Goal: Task Accomplishment & Management: Manage account settings

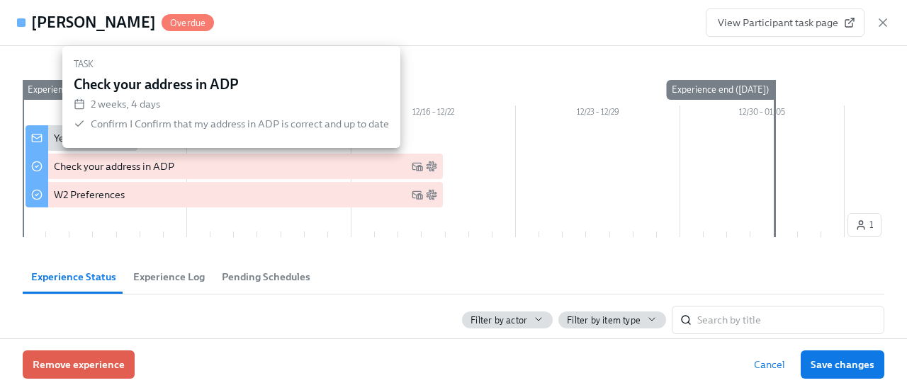
scroll to position [138, 0]
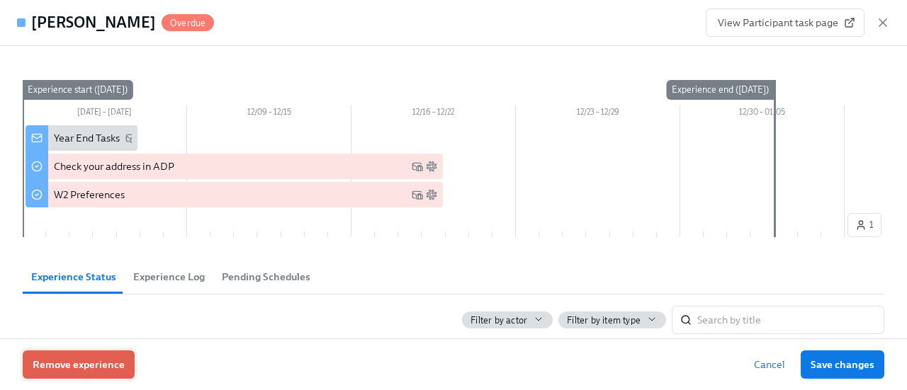
click at [92, 357] on button "Remove experience" at bounding box center [79, 365] width 112 height 28
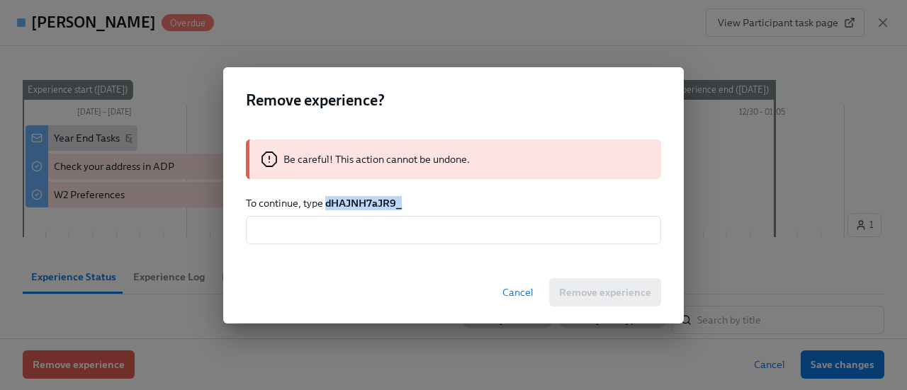
drag, startPoint x: 404, startPoint y: 212, endPoint x: 325, endPoint y: 209, distance: 78.7
click at [325, 209] on div "Be careful! This action cannot be undone. To continue, type dHAJNH7aJR9_ ​" at bounding box center [453, 192] width 460 height 139
copy strong "dHAJNH7aJR9_"
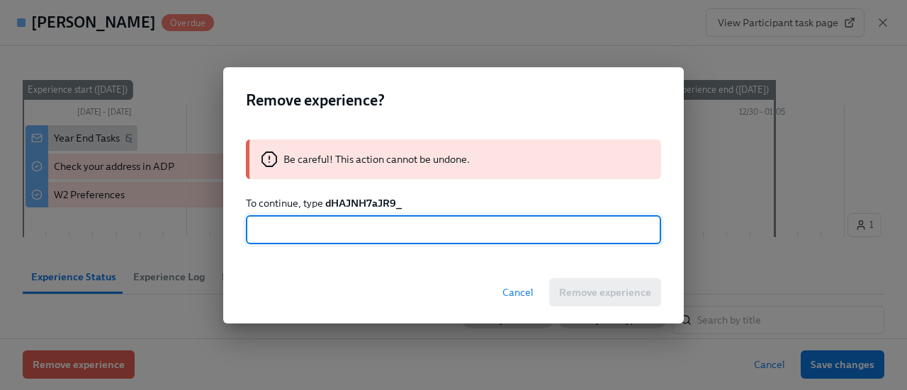
click at [329, 238] on input "text" at bounding box center [453, 230] width 415 height 28
paste input "dHAJNH7aJR9_"
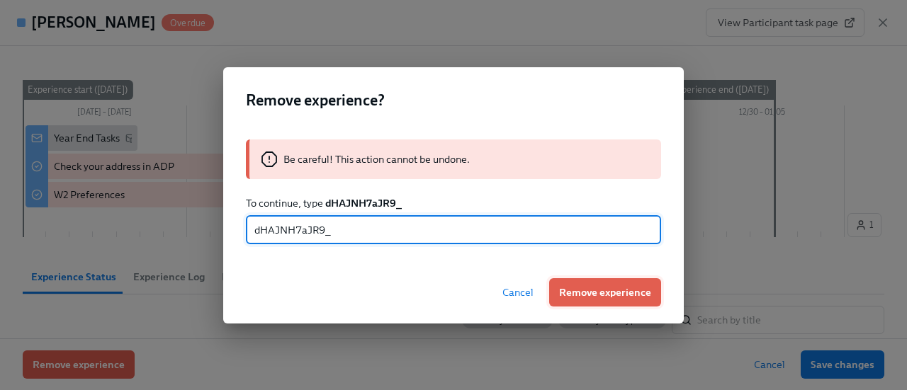
type input "dHAJNH7aJR9_"
click at [640, 290] on span "Remove experience" at bounding box center [605, 292] width 92 height 14
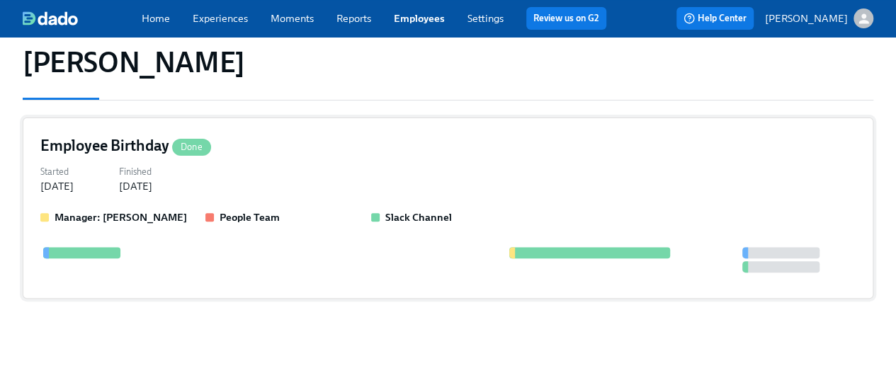
click at [294, 132] on div "Employee Birthday Done Started Mar 16, 2025 Finished Apr 22, 2025 Manager: Phil…" at bounding box center [448, 208] width 851 height 181
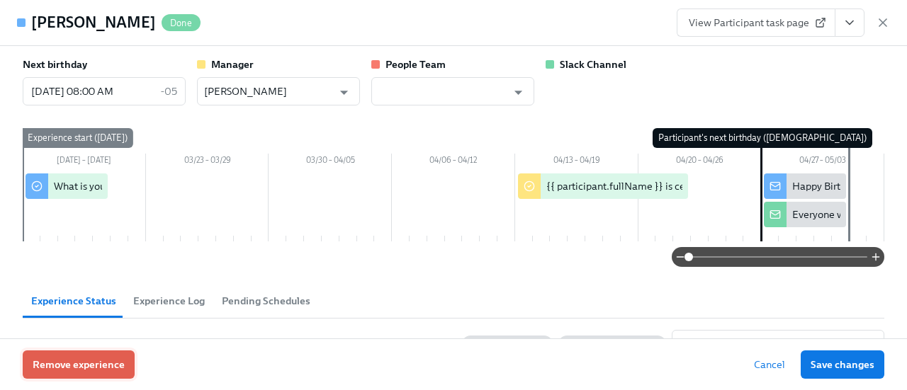
click at [64, 370] on span "Remove experience" at bounding box center [79, 365] width 92 height 14
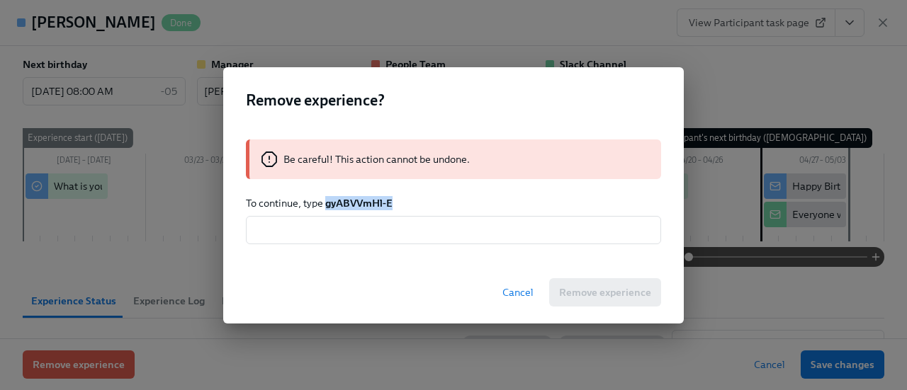
drag, startPoint x: 395, startPoint y: 203, endPoint x: 326, endPoint y: 206, distance: 69.5
click at [326, 206] on p "To continue, type gyABVVmHl-E" at bounding box center [453, 203] width 415 height 14
copy strong "gyABVVmHl-E"
click at [336, 227] on input "text" at bounding box center [453, 230] width 415 height 28
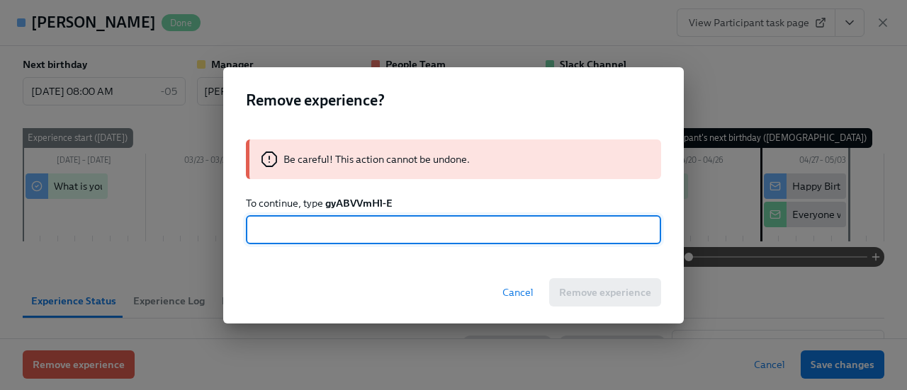
paste input "gyABVVmHl-E"
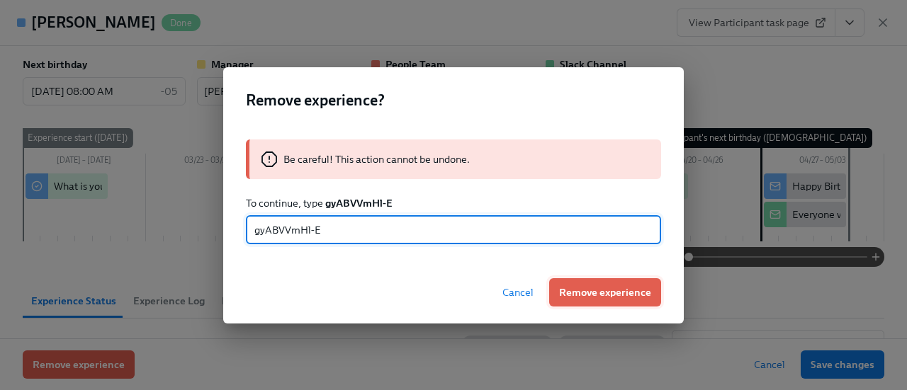
type input "gyABVVmHl-E"
click at [619, 291] on span "Remove experience" at bounding box center [605, 292] width 92 height 14
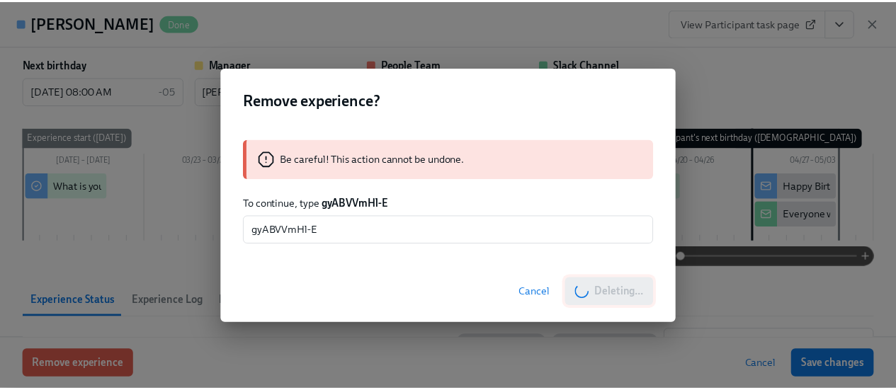
scroll to position [86, 0]
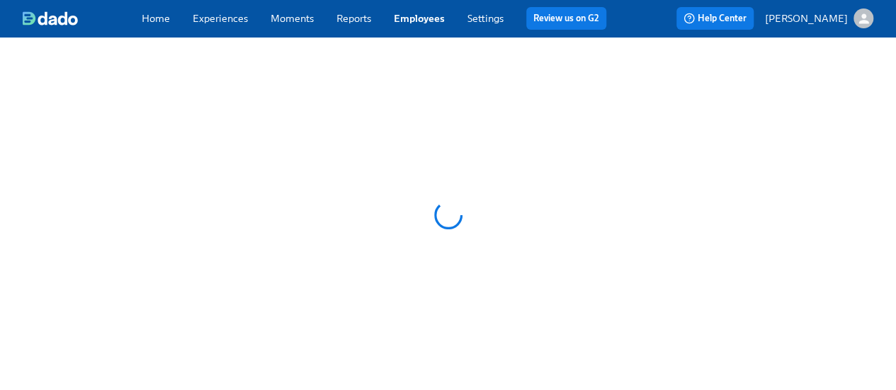
scroll to position [86, 0]
